Goal: Transaction & Acquisition: Purchase product/service

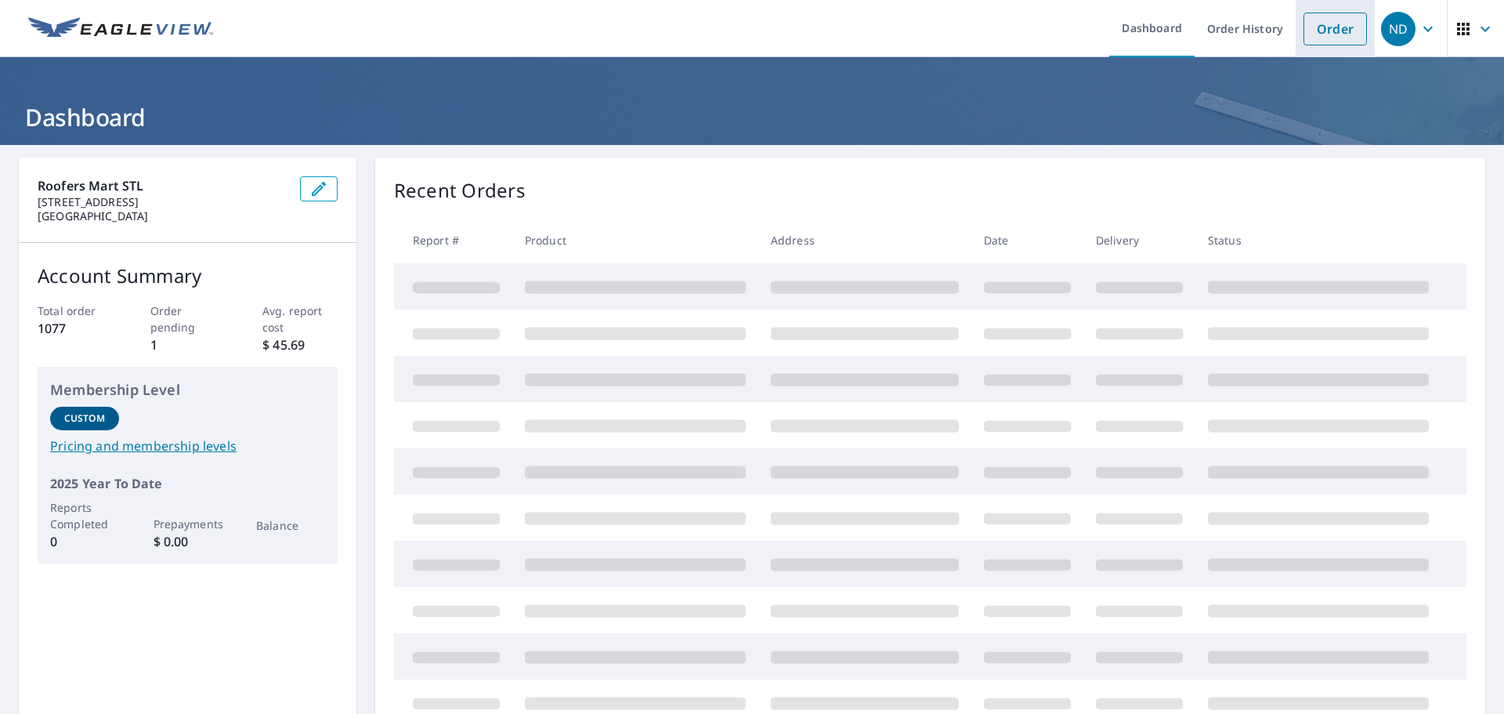
click at [1337, 31] on link "Order" at bounding box center [1335, 29] width 63 height 33
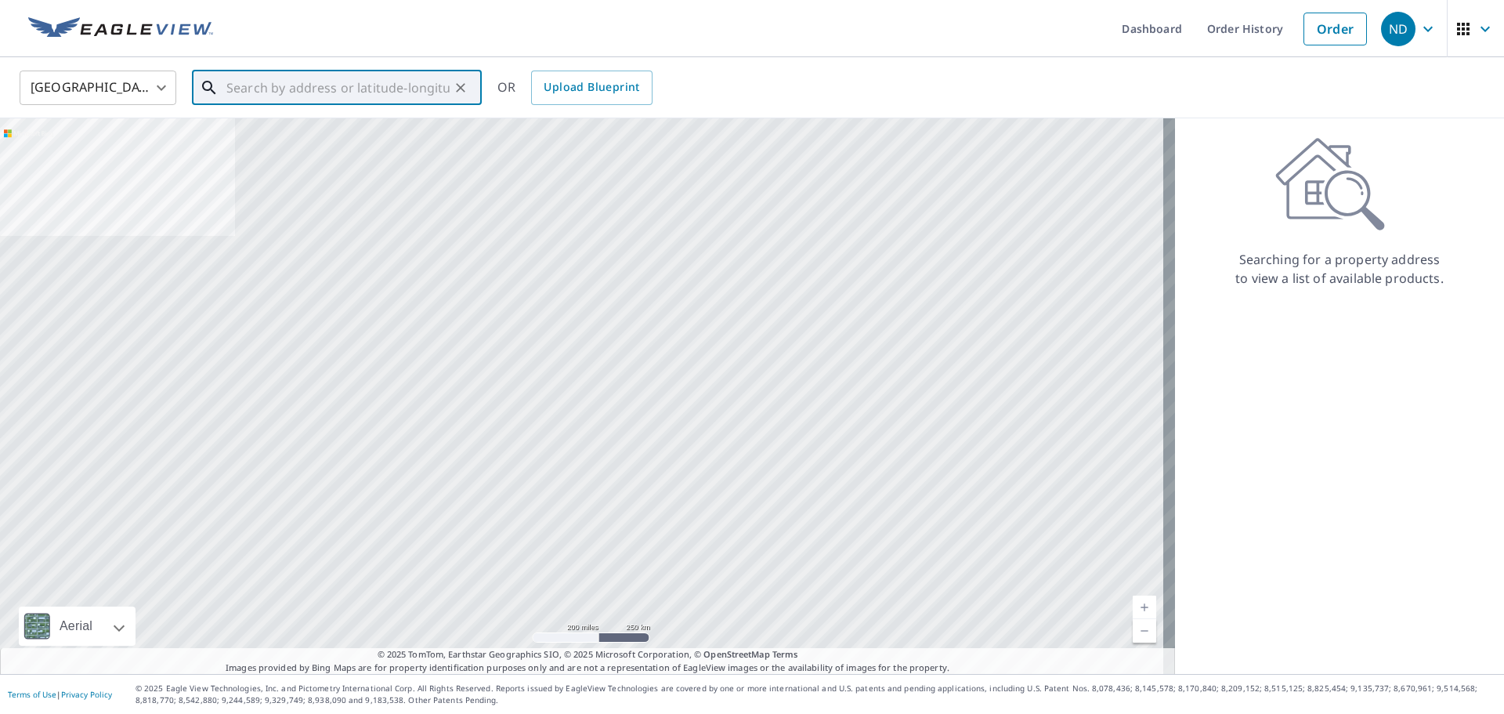
click at [275, 89] on input "text" at bounding box center [337, 88] width 223 height 44
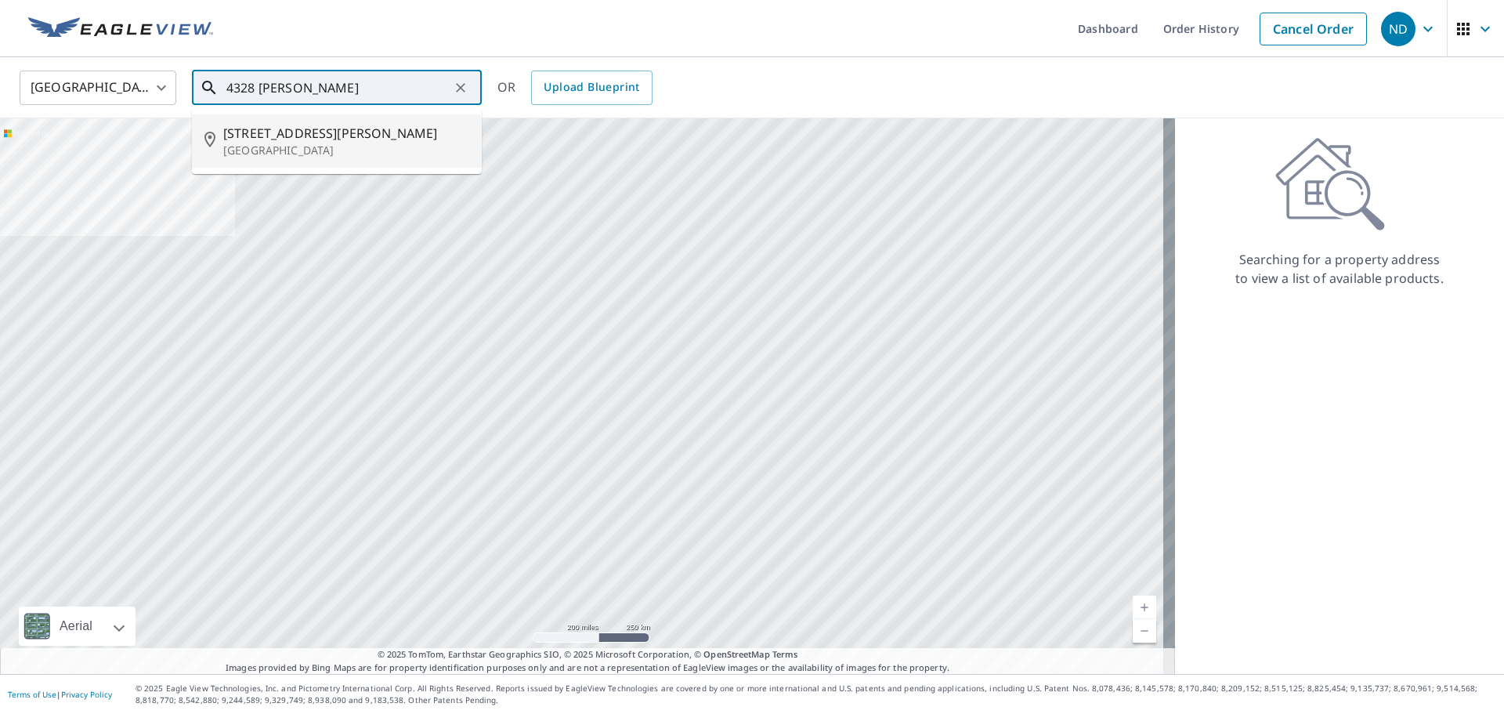
click at [272, 137] on span "[STREET_ADDRESS][PERSON_NAME]" at bounding box center [346, 133] width 246 height 19
type input "[STREET_ADDRESS][PERSON_NAME]"
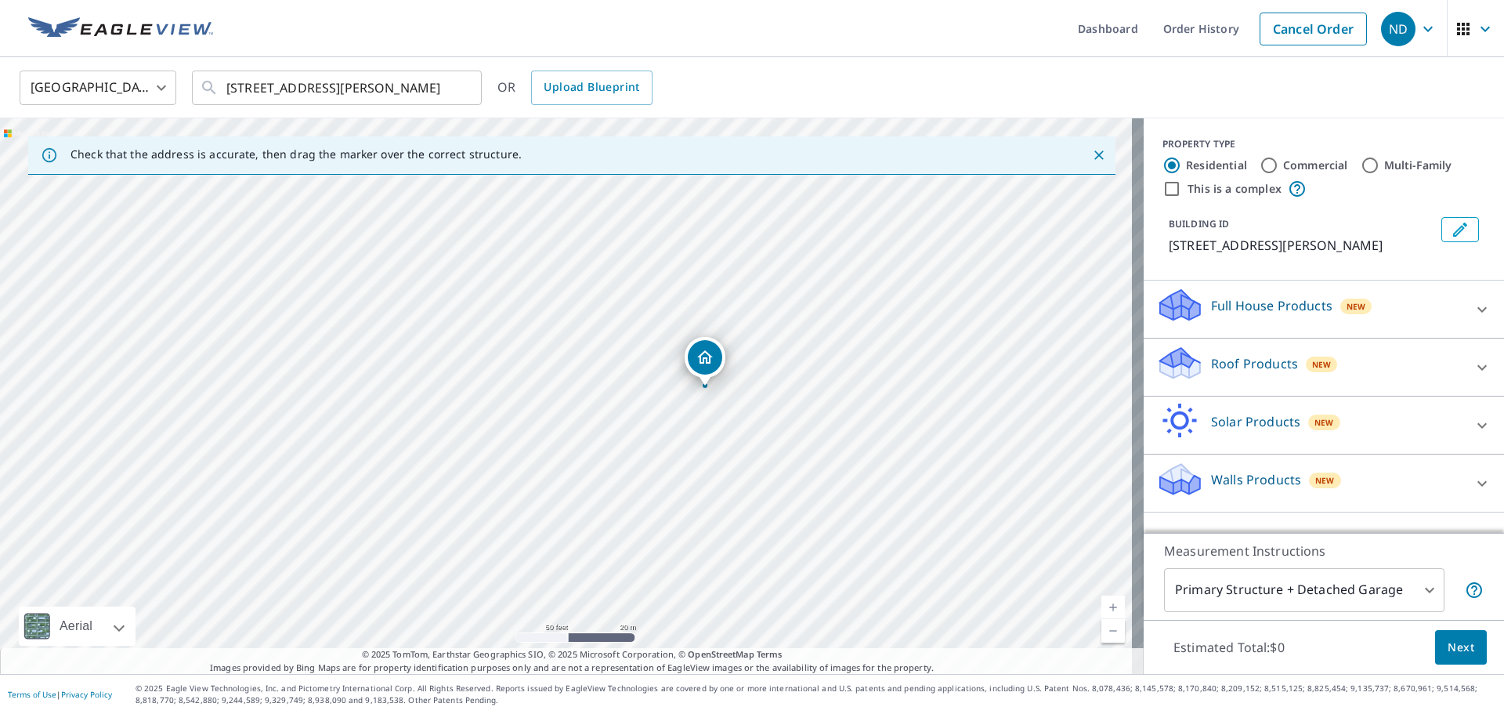
drag, startPoint x: 551, startPoint y: 438, endPoint x: 689, endPoint y: 430, distance: 138.9
click at [689, 430] on div "[STREET_ADDRESS][PERSON_NAME]" at bounding box center [572, 395] width 1144 height 555
drag, startPoint x: 725, startPoint y: 315, endPoint x: 712, endPoint y: 323, distance: 14.8
click at [1477, 365] on icon at bounding box center [1481, 366] width 9 height 5
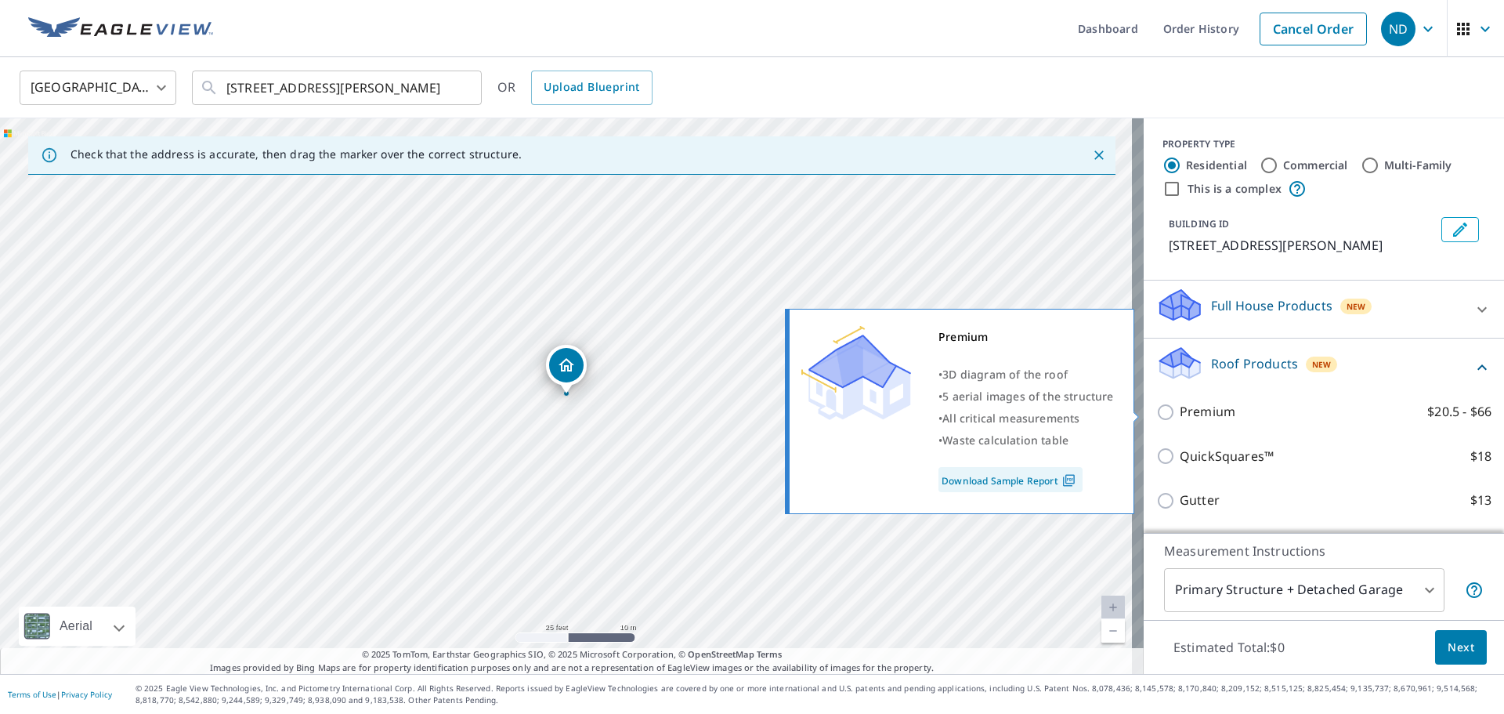
click at [1156, 413] on input "Premium $20.5 - $66" at bounding box center [1168, 412] width 24 height 19
checkbox input "true"
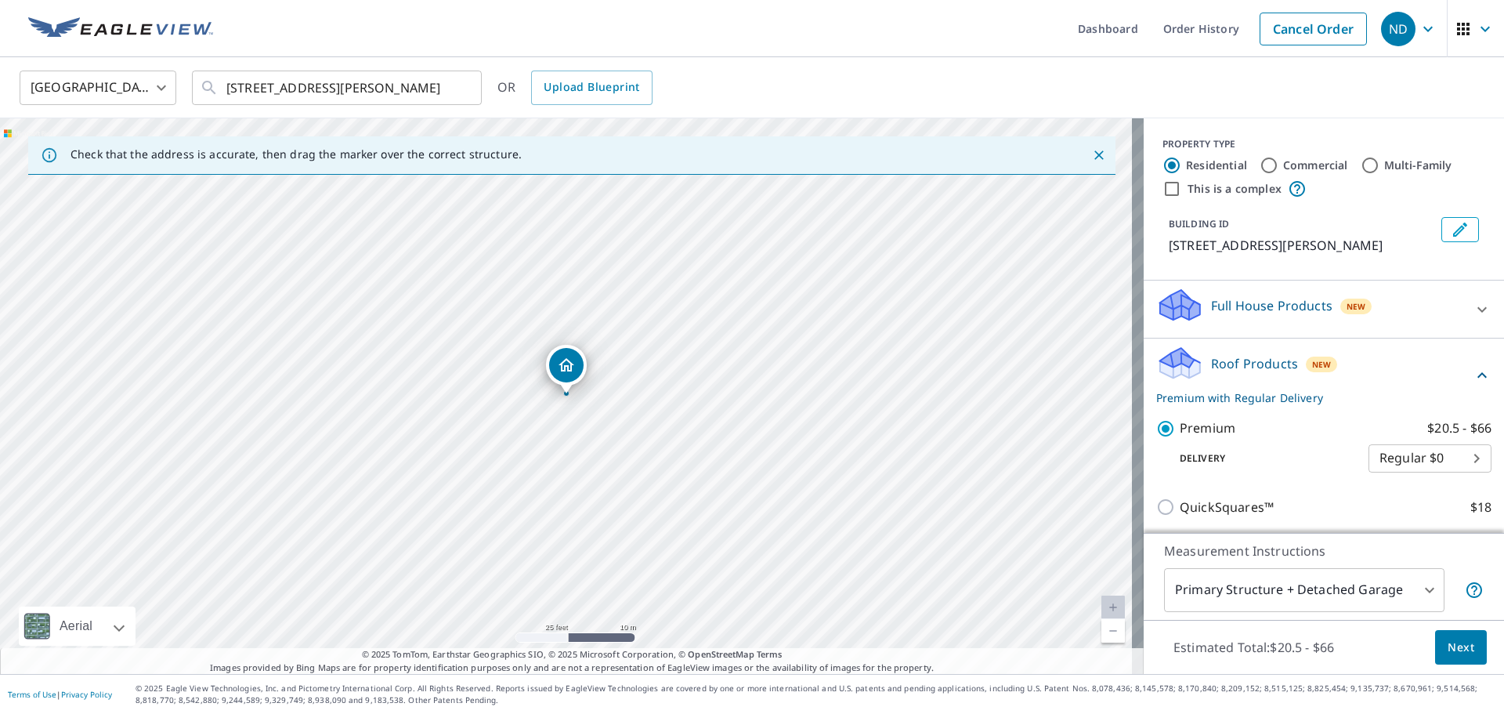
click at [1463, 642] on button "Next" at bounding box center [1461, 647] width 52 height 35
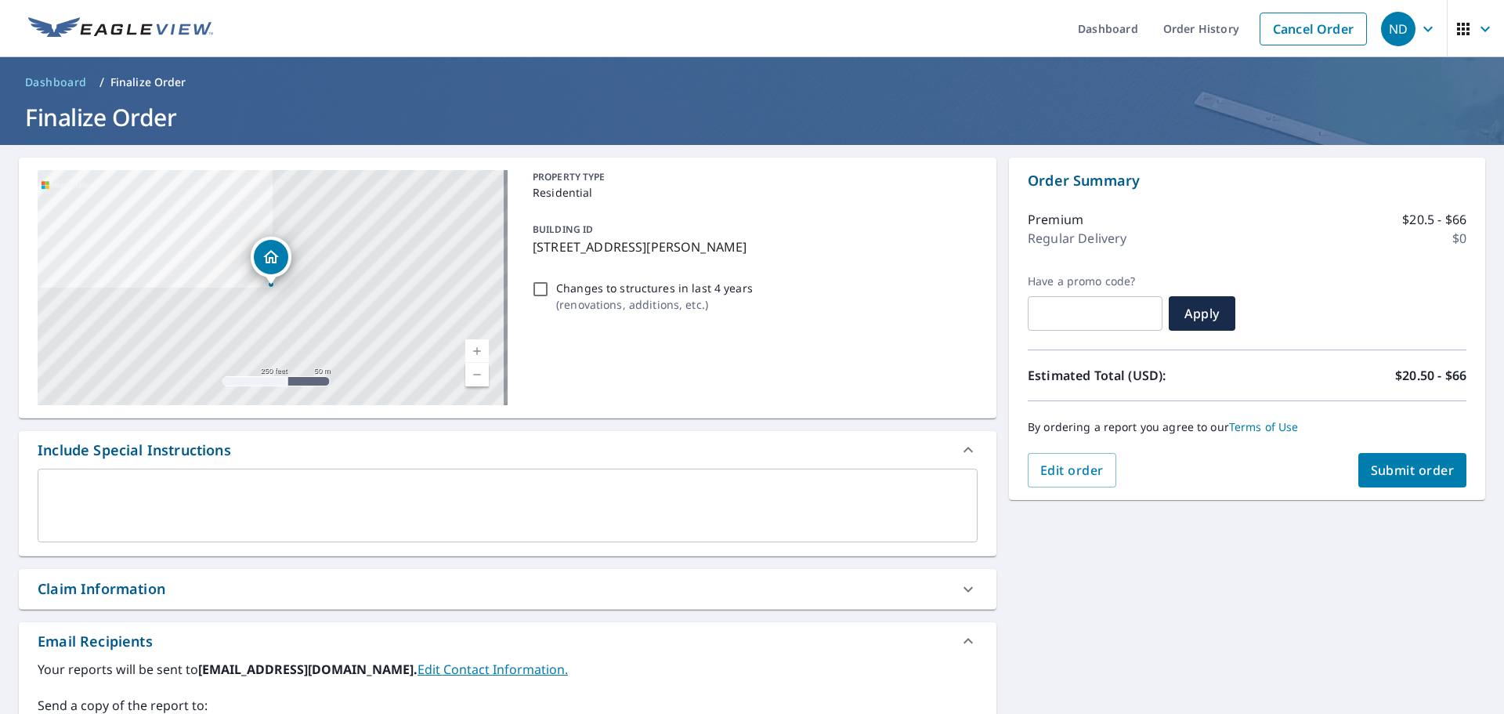
click at [110, 588] on div "Claim Information" at bounding box center [102, 588] width 128 height 21
checkbox input "true"
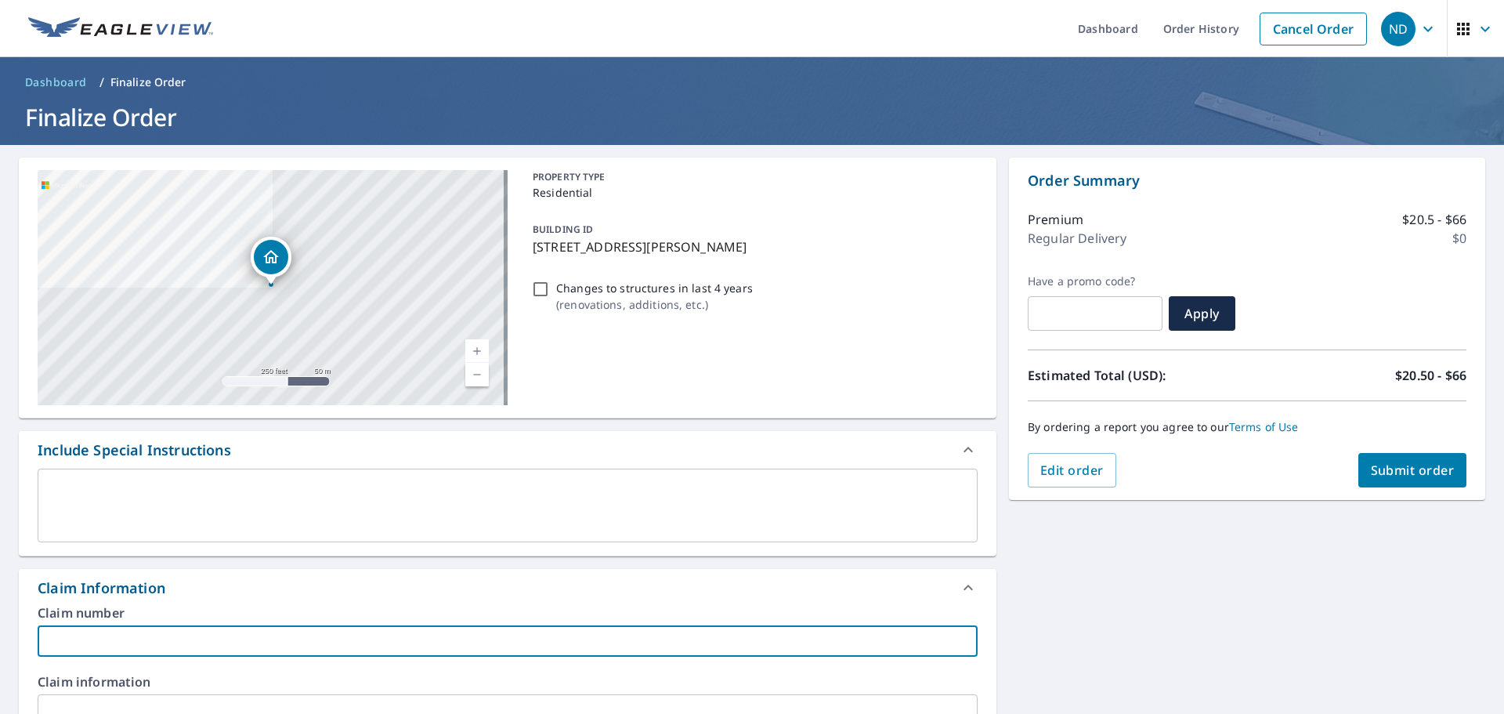
click at [98, 638] on input "text" at bounding box center [508, 640] width 940 height 31
click at [73, 642] on input "text" at bounding box center [508, 640] width 940 height 31
type input "3"
checkbox input "true"
type input "3-"
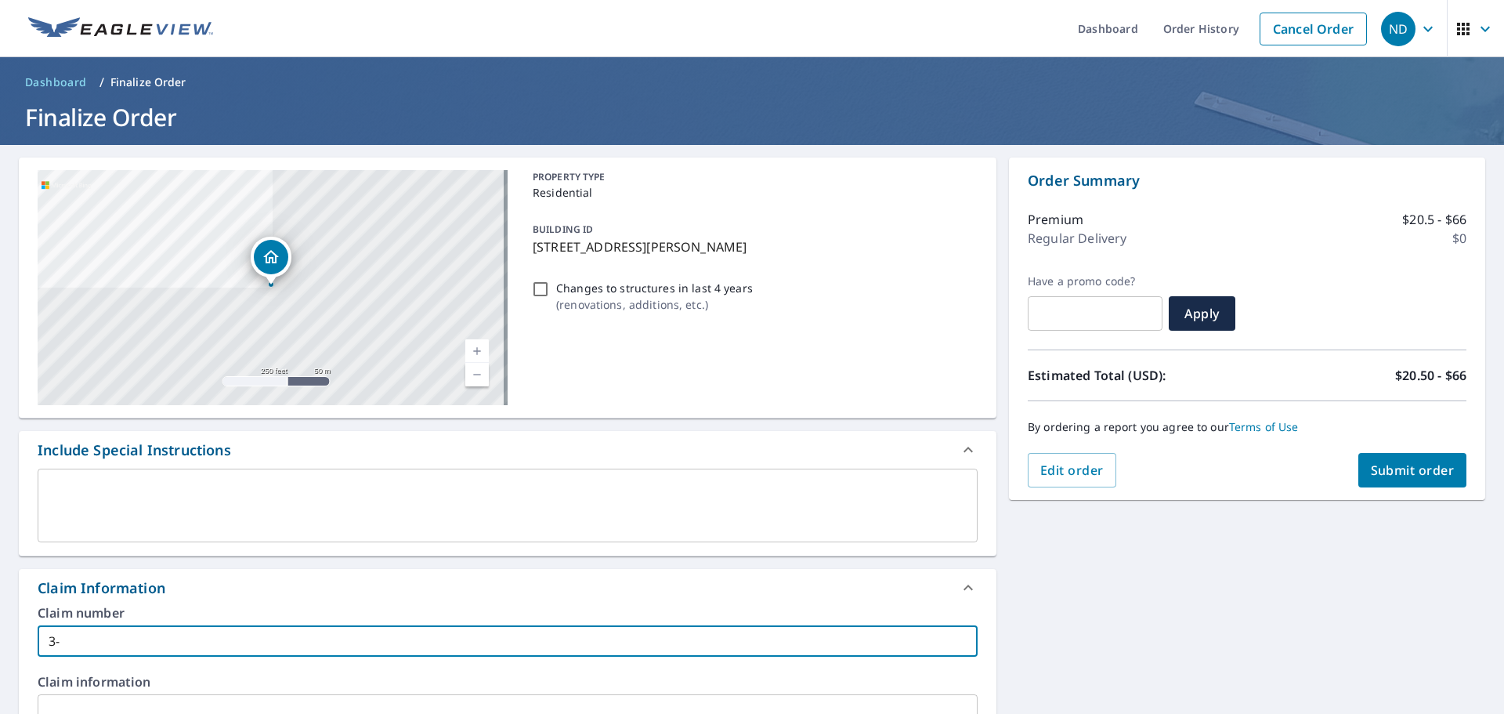
checkbox input "true"
type input "3--"
checkbox input "true"
type input "3---"
checkbox input "true"
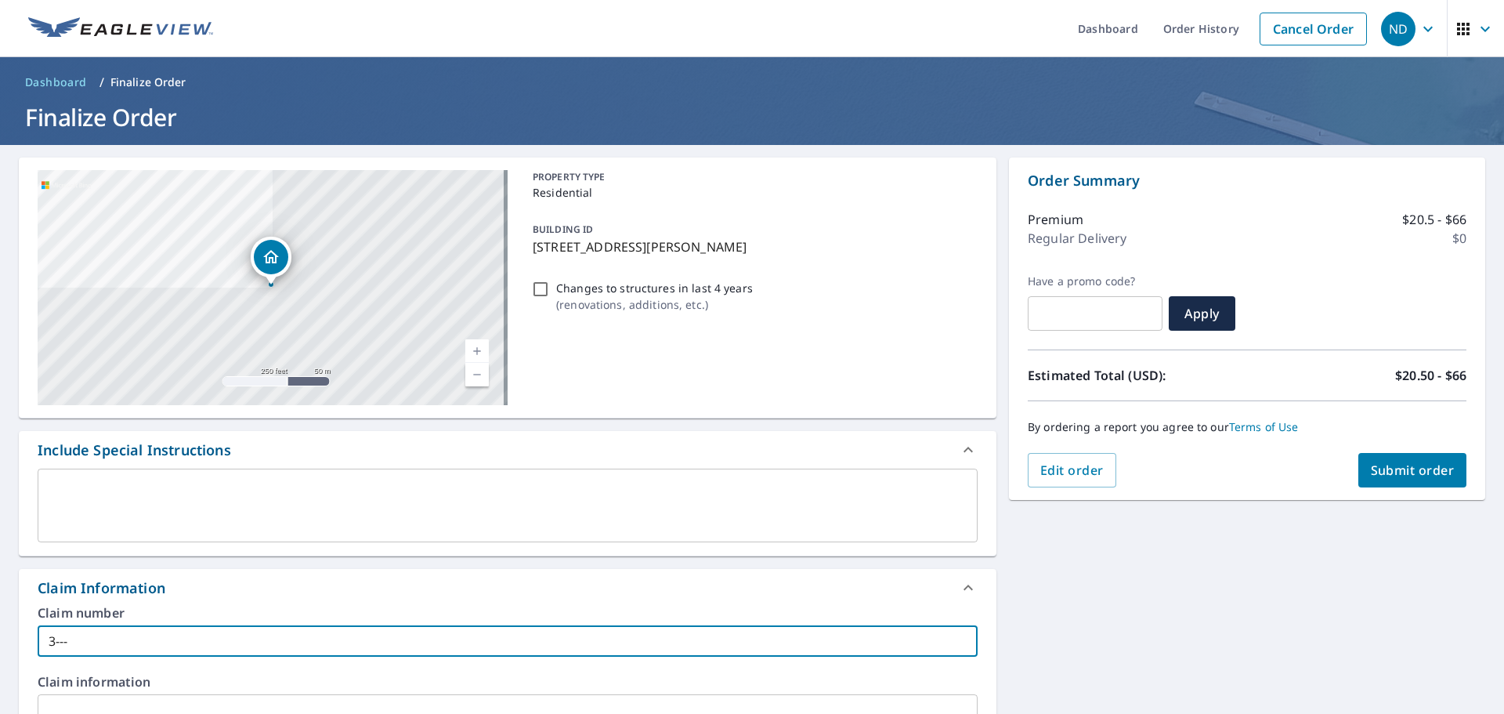
type input "3----"
checkbox input "true"
type input "3----E"
checkbox input "true"
type input "3----EX"
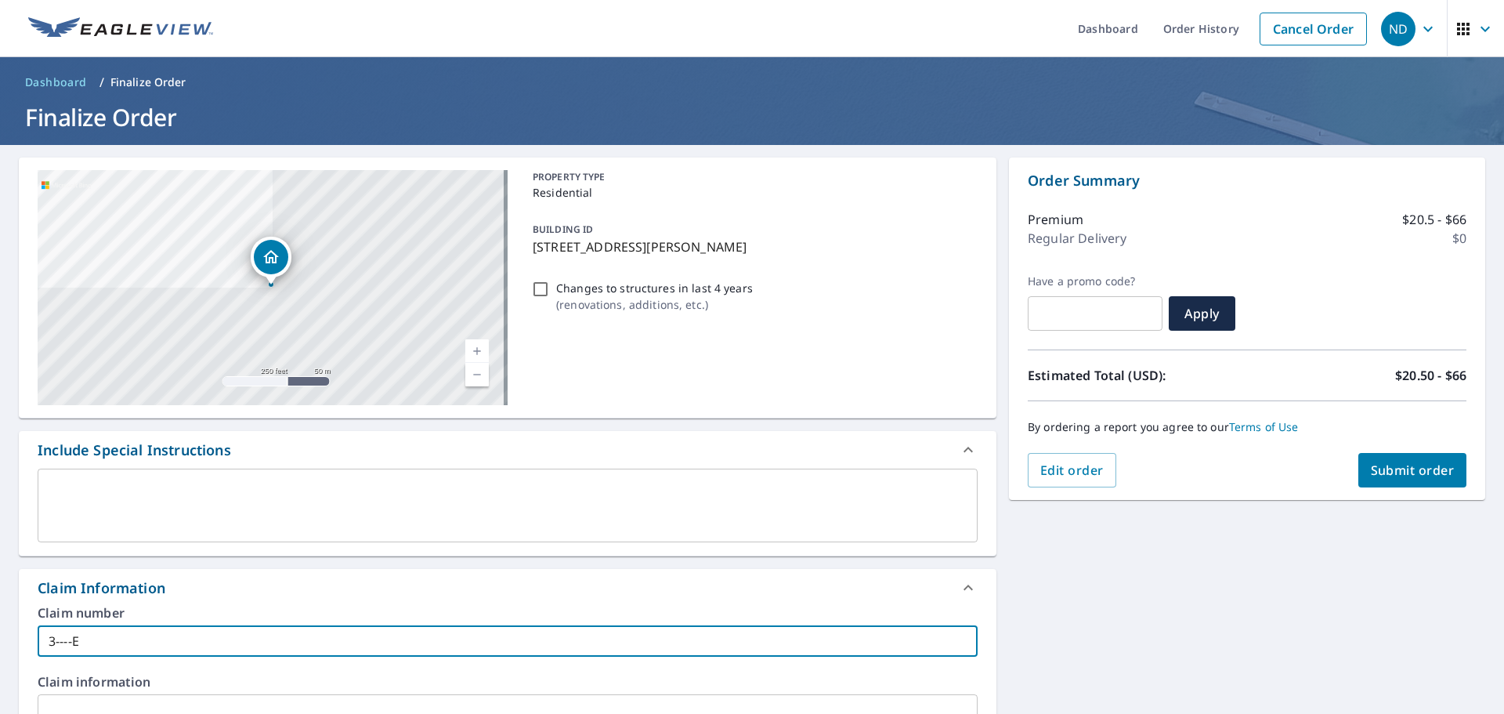
checkbox input "true"
type input "3----EXP"
checkbox input "true"
type input "3----EXPE"
checkbox input "true"
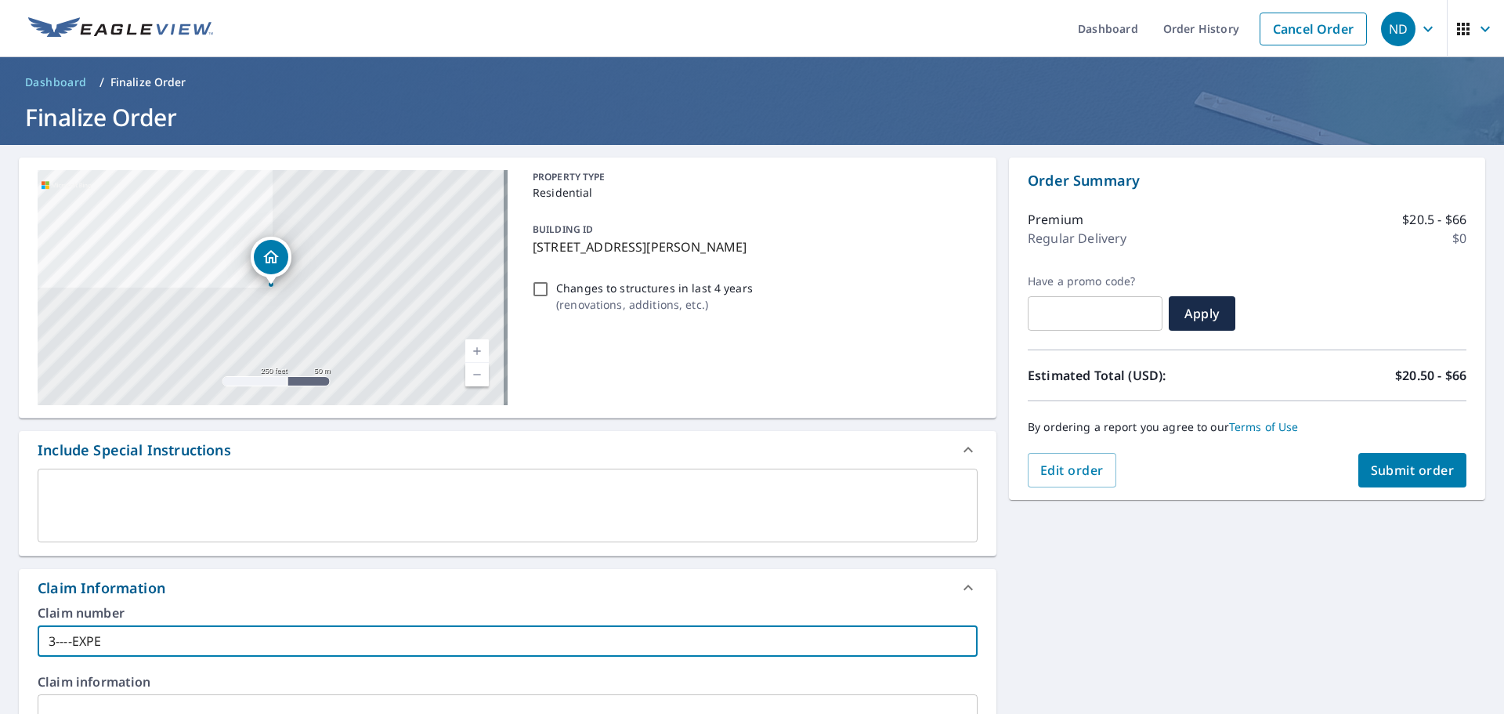
type input "3----EXPEN"
checkbox input "true"
type input "3----EXPENS"
checkbox input "true"
type input "3----EXPENSE"
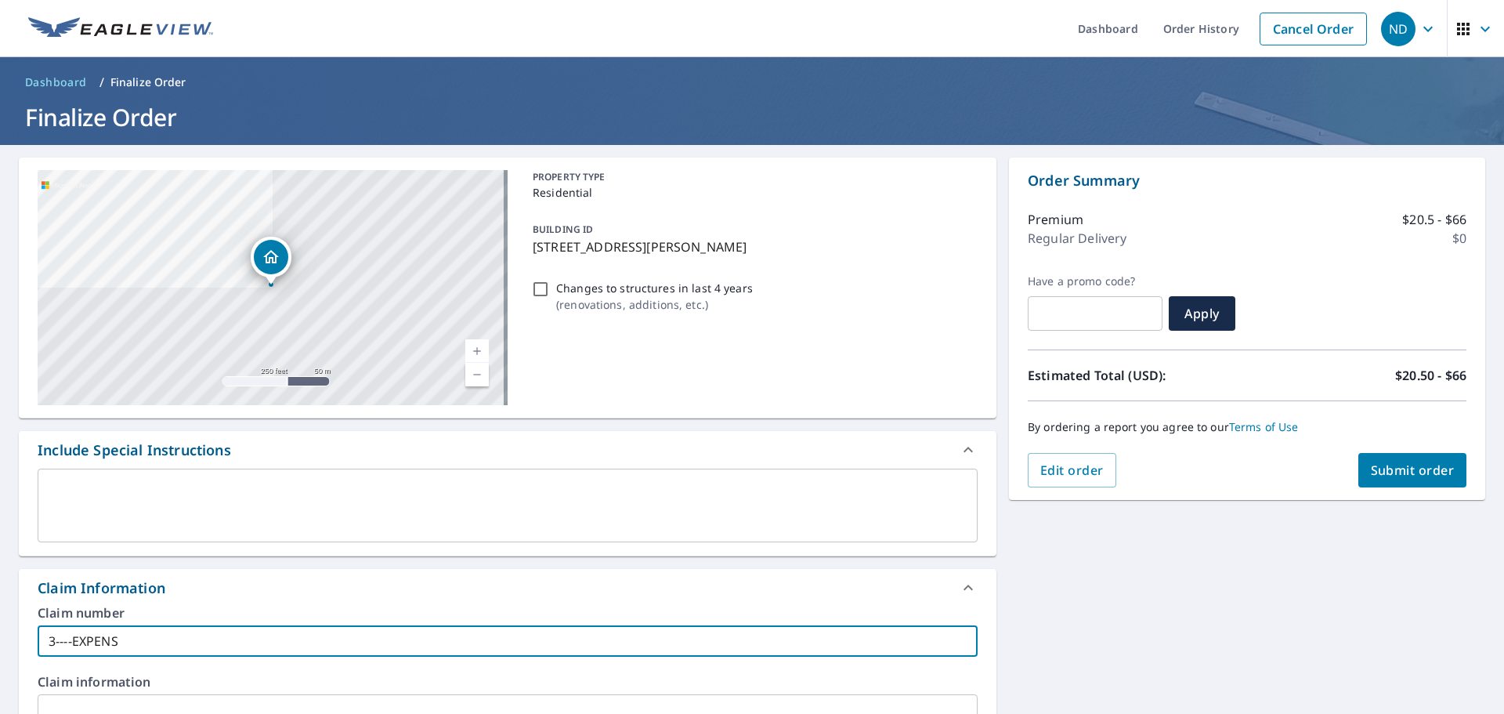
checkbox input "true"
click at [66, 638] on input "3----EXPENSE" at bounding box center [508, 640] width 940 height 31
type input "3---EXPENSE"
checkbox input "true"
type input "3--EXPENSE"
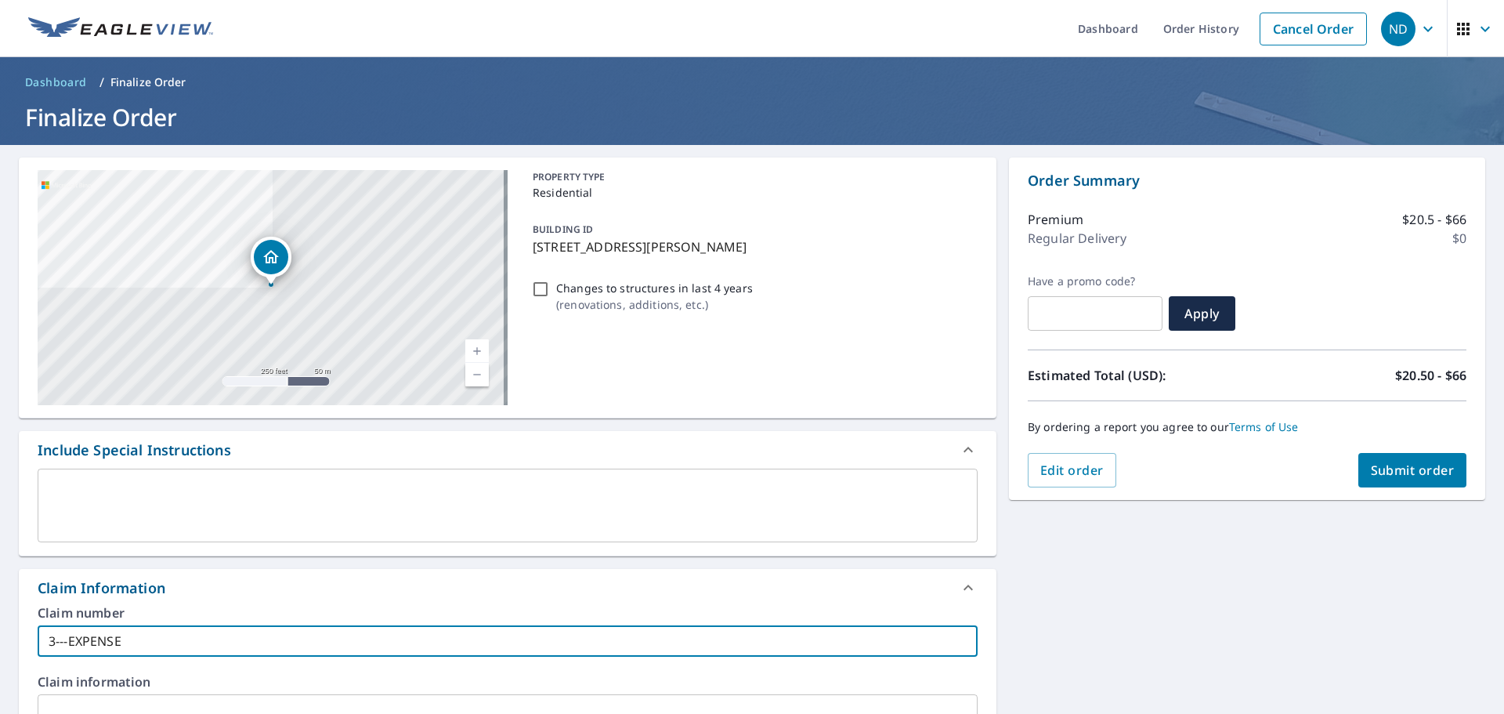
checkbox input "true"
type input "--EXPENSE"
checkbox input "true"
click at [57, 643] on input "--EXPENSE" at bounding box center [508, 640] width 940 height 31
type input "-EXPENSE"
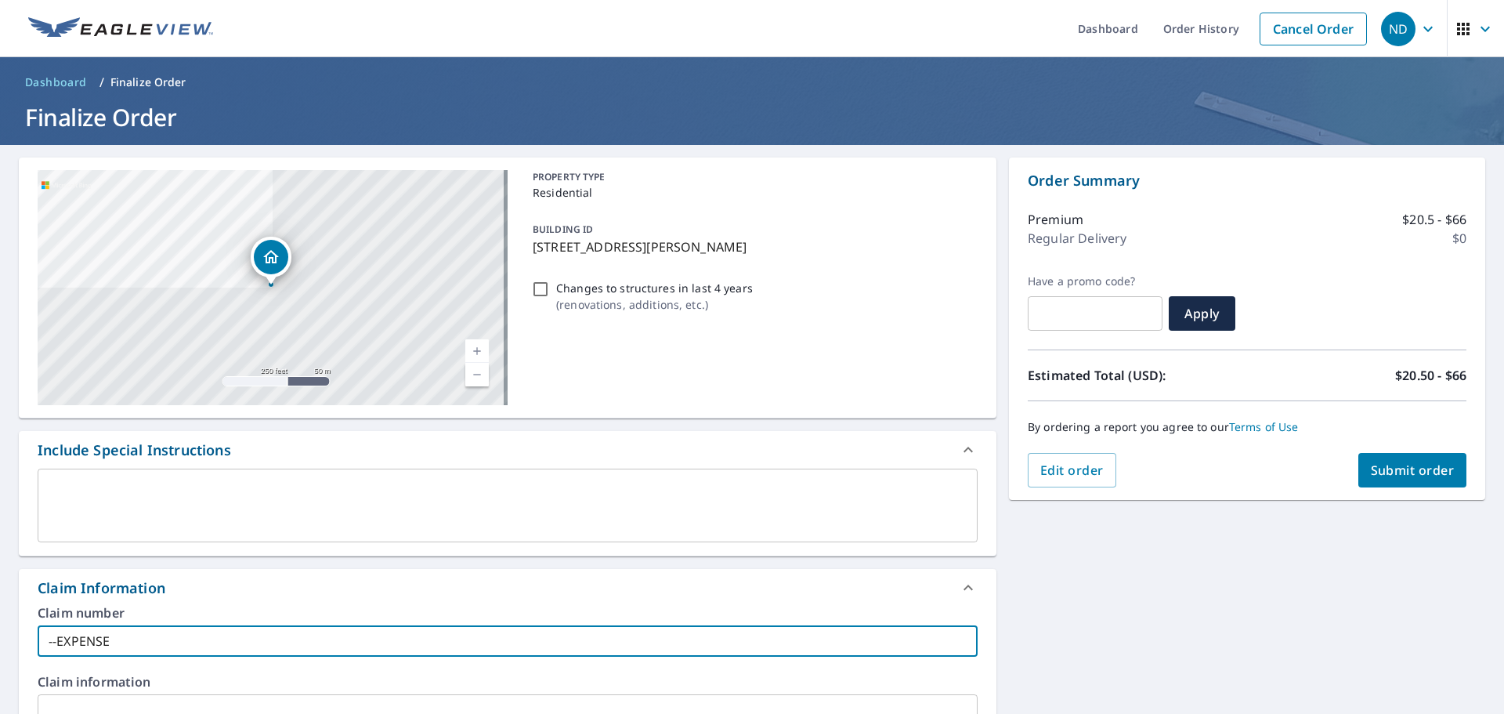
checkbox input "true"
type input "EXPENSE"
checkbox input "true"
type input "EXPENSE"
click at [1413, 472] on span "Submit order" at bounding box center [1413, 469] width 84 height 17
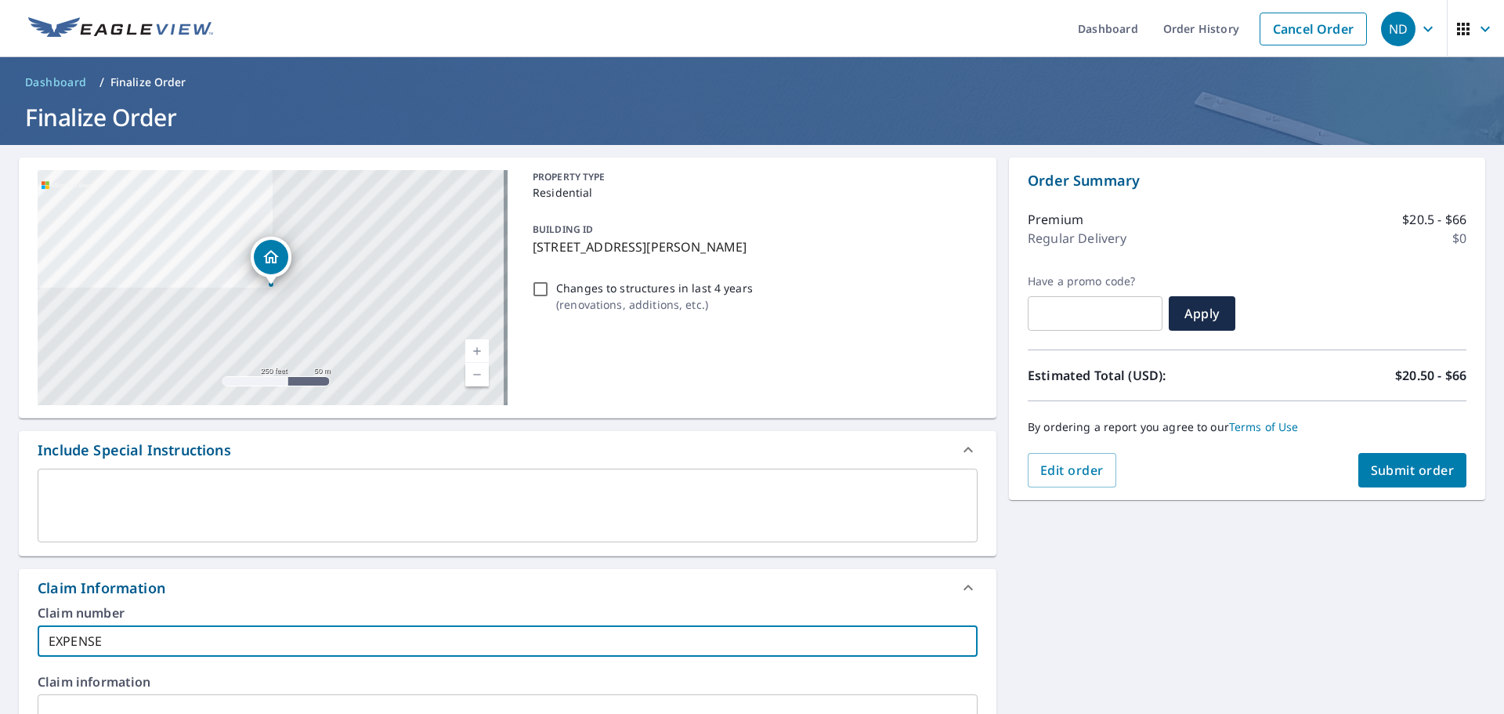
checkbox input "true"
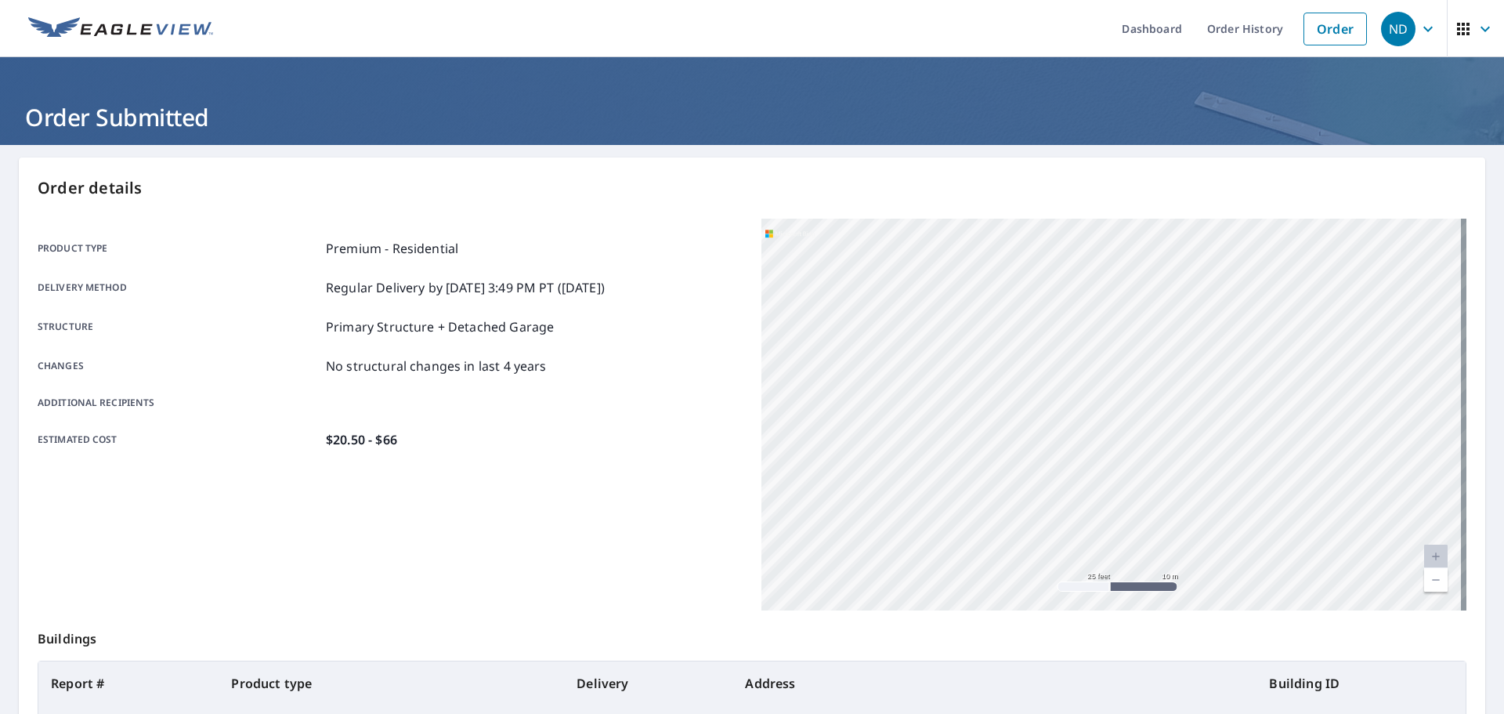
drag, startPoint x: 1140, startPoint y: 361, endPoint x: 1832, endPoint y: 389, distance: 692.3
click at [1503, 389] on html "ND ND Dashboard Order History Order ND Order Submitted Order details Product ty…" at bounding box center [752, 357] width 1504 height 714
drag, startPoint x: 1140, startPoint y: 393, endPoint x: 1635, endPoint y: 250, distance: 515.4
click at [1503, 250] on html "ND ND Dashboard Order History Order ND Order Submitted Order details Product ty…" at bounding box center [752, 357] width 1504 height 714
click at [1208, 338] on div "[STREET_ADDRESS][PERSON_NAME]" at bounding box center [1113, 415] width 705 height 392
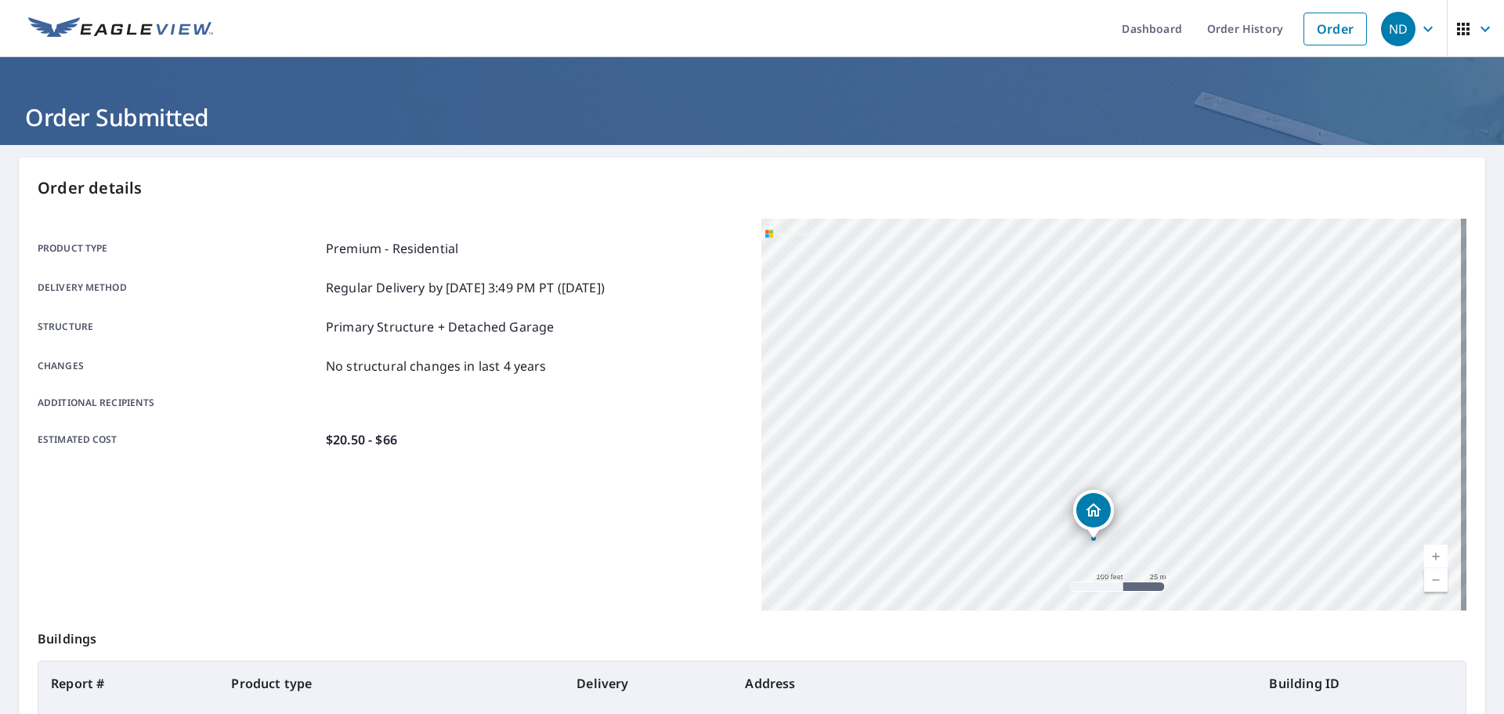
drag, startPoint x: 1007, startPoint y: 382, endPoint x: 983, endPoint y: 300, distance: 85.5
click at [1112, 654] on div "Order details Product type Premium - Residential Delivery method Regular Delive…" at bounding box center [752, 513] width 1466 height 712
click at [1011, 360] on div "[STREET_ADDRESS][PERSON_NAME]" at bounding box center [1113, 415] width 705 height 392
